Goal: Information Seeking & Learning: Learn about a topic

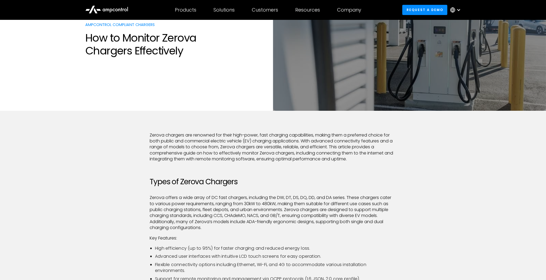
scroll to position [107, 0]
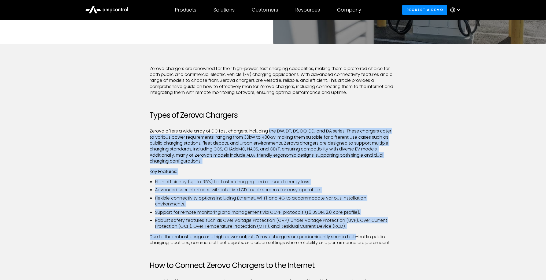
drag, startPoint x: 269, startPoint y: 120, endPoint x: 364, endPoint y: 238, distance: 151.3
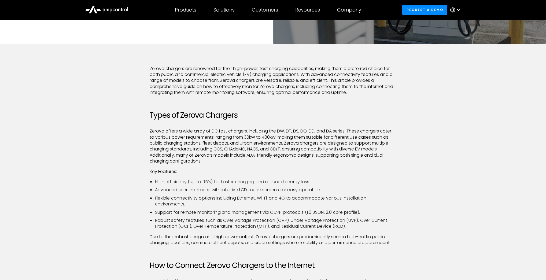
click at [371, 238] on p "Due to their robust design and high power output, Zerova chargers are predomina…" at bounding box center [273, 240] width 247 height 12
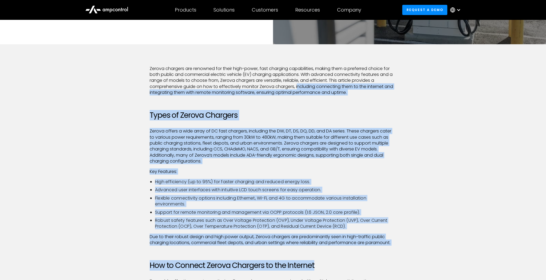
drag, startPoint x: 313, startPoint y: 110, endPoint x: 299, endPoint y: 85, distance: 28.9
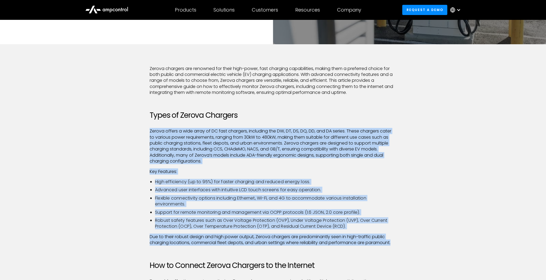
drag, startPoint x: 355, startPoint y: 105, endPoint x: 418, endPoint y: 242, distance: 150.3
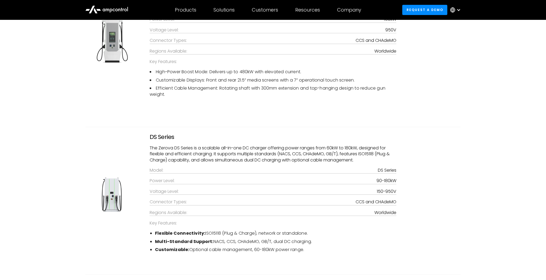
scroll to position [1351, 0]
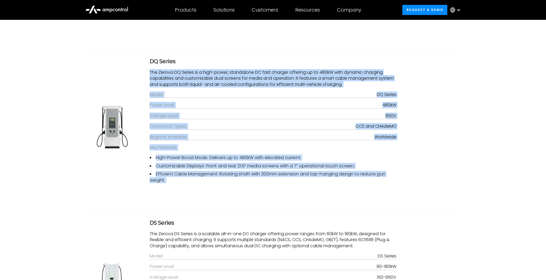
drag, startPoint x: 258, startPoint y: 56, endPoint x: 350, endPoint y: 199, distance: 169.7
click at [350, 199] on Series "DQ Series The Zerova DQ Series is a high-power, standalone DC fast charger offe…" at bounding box center [272, 126] width 375 height 151
click at [350, 199] on div "DQ Series The Zerova DQ Series is a high-power, standalone DC fast charger offe…" at bounding box center [273, 132] width 386 height 148
drag, startPoint x: 342, startPoint y: 190, endPoint x: 316, endPoint y: 55, distance: 137.0
click at [316, 55] on Series "DQ Series The Zerova DQ Series is a high-power, standalone DC fast charger offe…" at bounding box center [272, 126] width 375 height 151
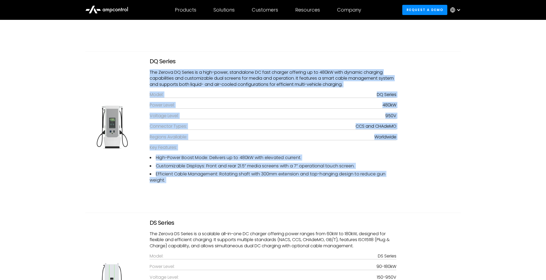
click at [316, 55] on Series "DQ Series The Zerova DQ Series is a high-power, standalone DC fast charger offe…" at bounding box center [272, 126] width 375 height 151
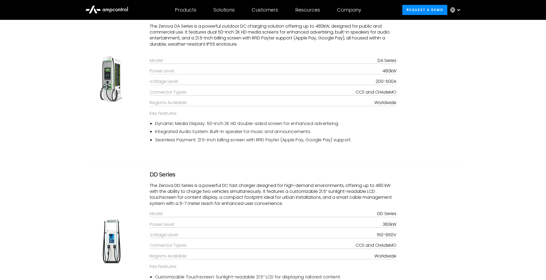
scroll to position [1115, 0]
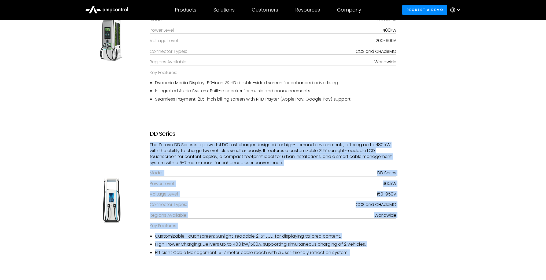
drag, startPoint x: 282, startPoint y: 132, endPoint x: 365, endPoint y: 258, distance: 150.7
click at [365, 258] on div "DD Series The Zerova DD Series is a powerful DC fast charger designed for high-…" at bounding box center [272, 200] width 257 height 140
click at [365, 258] on div "Customizable Touchscreen: Sunlight-readable 21.5” LCD for displaying tailored c…" at bounding box center [273, 249] width 247 height 33
drag, startPoint x: 335, startPoint y: 237, endPoint x: 292, endPoint y: 127, distance: 118.3
click at [292, 127] on Series "DD Series The Zerova DD Series is a powerful DC fast charger designed for high-…" at bounding box center [272, 200] width 375 height 153
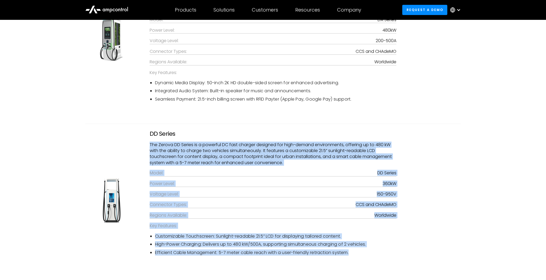
click at [292, 127] on Series "DD Series The Zerova DD Series is a powerful DC fast charger designed for high-…" at bounding box center [272, 200] width 375 height 153
drag, startPoint x: 300, startPoint y: 118, endPoint x: 393, endPoint y: 267, distance: 175.7
click at [390, 258] on div "Customizable Touchscreen: Sunlight-readable 21.5” LCD for displaying tailored c…" at bounding box center [273, 249] width 247 height 33
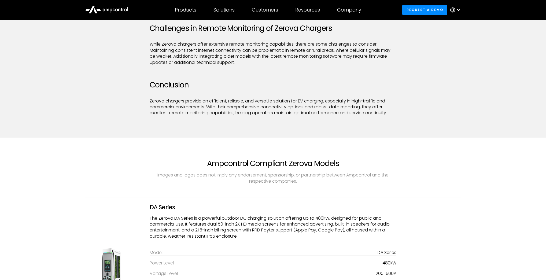
scroll to position [922, 0]
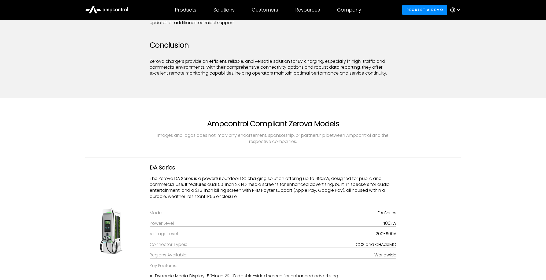
click at [308, 183] on p "The Zerova DA Series is a powerful outdoor DC charging solution offering up to …" at bounding box center [273, 188] width 247 height 24
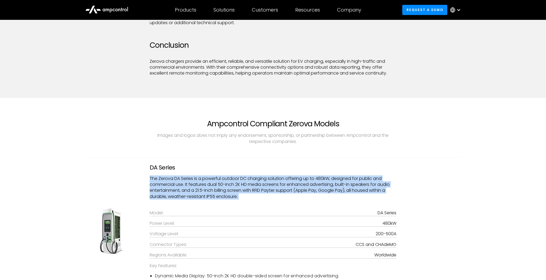
click at [308, 183] on p "The Zerova DA Series is a powerful outdoor DC charging solution offering up to …" at bounding box center [273, 188] width 247 height 24
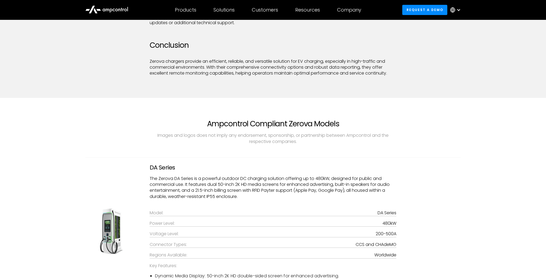
click at [312, 200] on p "‍" at bounding box center [273, 202] width 247 height 6
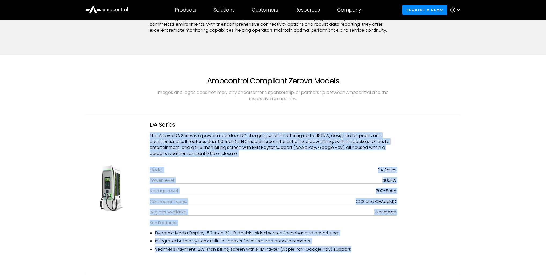
drag, startPoint x: 309, startPoint y: 127, endPoint x: 400, endPoint y: 246, distance: 149.5
click at [400, 246] on div "DA Series The Zerova DA Series is a powerful outdoor DC charging solution offer…" at bounding box center [272, 188] width 257 height 135
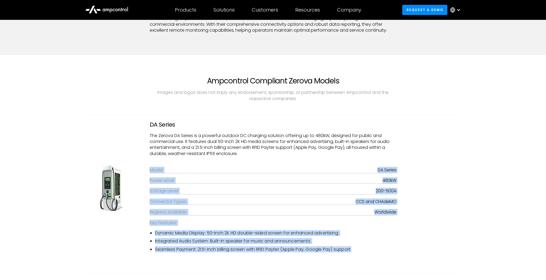
drag, startPoint x: 388, startPoint y: 261, endPoint x: 370, endPoint y: 174, distance: 88.8
click at [339, 152] on div "DA Series The Zerova DA Series is a powerful outdoor DC charging solution offer…" at bounding box center [273, 194] width 386 height 146
click at [426, 198] on div "DA Series The Zerova DA Series is a powerful outdoor DC charging solution offer…" at bounding box center [273, 194] width 386 height 146
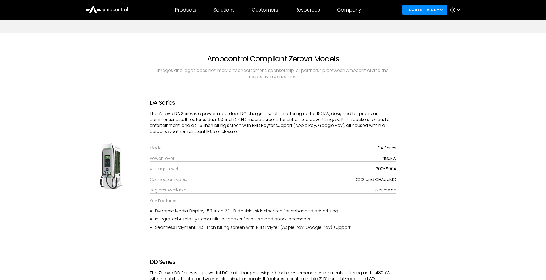
scroll to position [1008, 0]
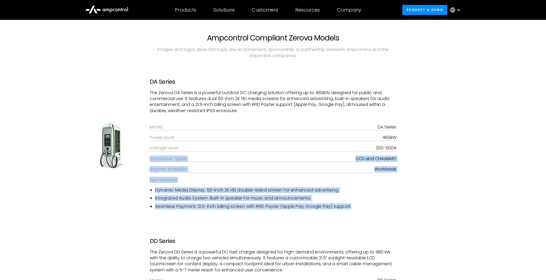
drag, startPoint x: 415, startPoint y: 157, endPoint x: 414, endPoint y: 140, distance: 16.7
click at [411, 139] on div "DA Series The Zerova DA Series is a powerful outdoor DC charging solution offer…" at bounding box center [273, 151] width 386 height 146
click at [432, 151] on div "DA Series The Zerova DA Series is a powerful outdoor DC charging solution offer…" at bounding box center [273, 151] width 386 height 146
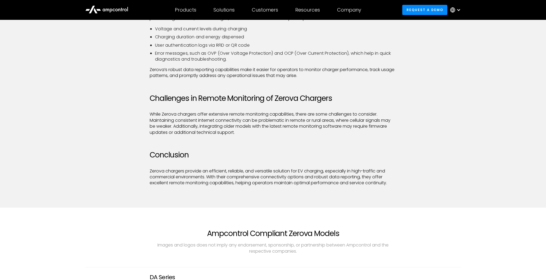
scroll to position [779, 0]
